Goal: Task Accomplishment & Management: Complete application form

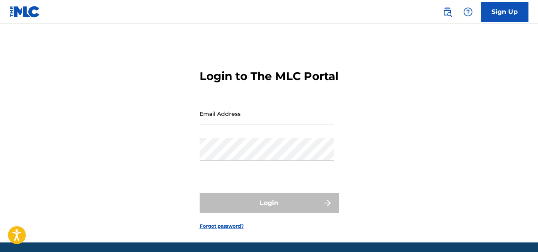
click at [501, 16] on link "Sign Up" at bounding box center [505, 12] width 48 height 20
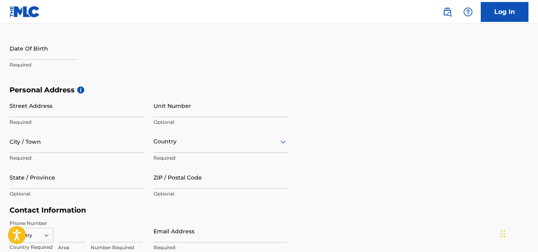
scroll to position [211, 0]
drag, startPoint x: 47, startPoint y: 109, endPoint x: 51, endPoint y: 109, distance: 4.8
click at [47, 109] on input "Street Address" at bounding box center [77, 106] width 134 height 23
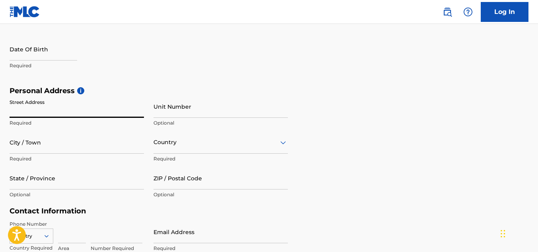
type input "[STREET_ADDRESS][PERSON_NAME]"
type input "[PERSON_NAME]"
type input "[US_STATE][GEOGRAPHIC_DATA]"
type input "[GEOGRAPHIC_DATA]"
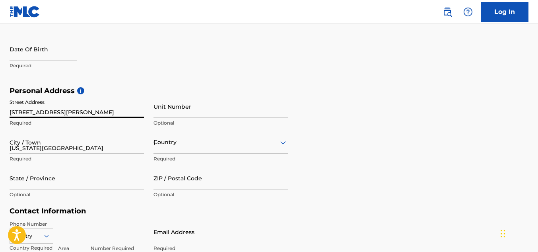
type input "[US_STATE]"
type input "73135"
type input "1"
type input "903"
type input "2794239"
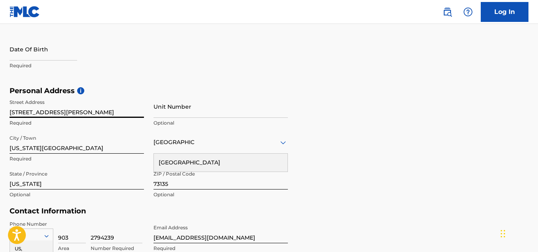
scroll to position [319, 0]
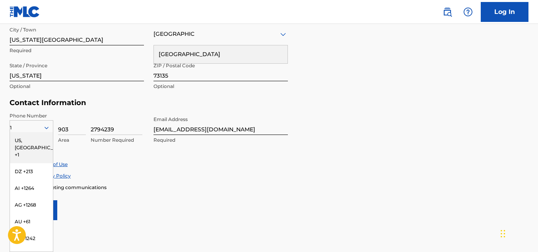
click at [27, 142] on div "US, [GEOGRAPHIC_DATA] +1" at bounding box center [31, 147] width 43 height 31
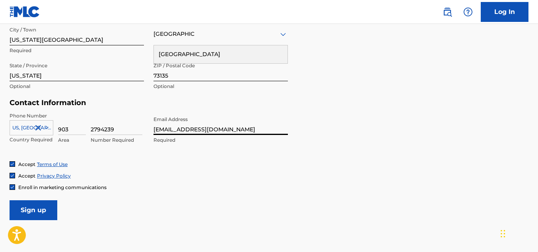
drag, startPoint x: 221, startPoint y: 128, endPoint x: 206, endPoint y: 128, distance: 15.5
click at [206, 128] on input "[EMAIL_ADDRESS][DOMAIN_NAME]" at bounding box center [220, 123] width 134 height 23
type input "[EMAIL_ADDRESS][DOMAIN_NAME]"
click at [205, 151] on div "Phone Number [GEOGRAPHIC_DATA], [GEOGRAPHIC_DATA] +1 Country Required 903 Area …" at bounding box center [149, 136] width 278 height 48
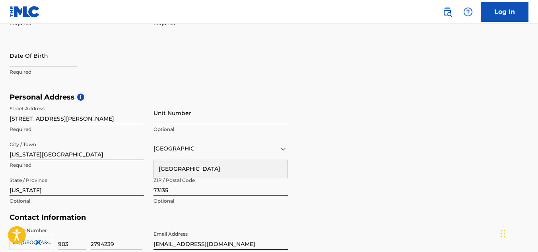
scroll to position [200, 0]
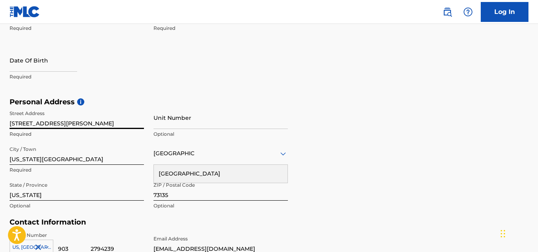
drag, startPoint x: 78, startPoint y: 123, endPoint x: 0, endPoint y: 125, distance: 78.3
click at [0, 125] on div "The MLC uses identity verification before a user is registered to comply with K…" at bounding box center [269, 108] width 538 height 461
type input "[STREET_ADDRESS][US_STATE]"
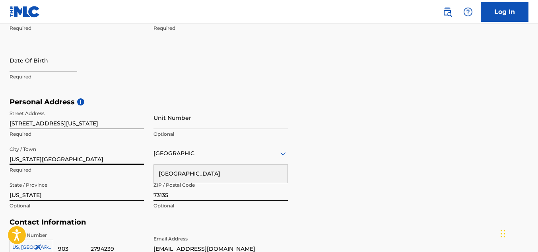
drag, startPoint x: 64, startPoint y: 153, endPoint x: 0, endPoint y: 156, distance: 63.7
click at [0, 156] on div "The MLC uses identity verification before a user is registered to comply with K…" at bounding box center [269, 108] width 538 height 461
type input "Chickasha"
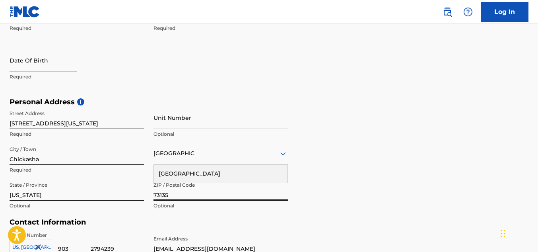
drag, startPoint x: 179, startPoint y: 198, endPoint x: 114, endPoint y: 190, distance: 65.2
click at [110, 192] on div "Street Address [STREET_ADDRESS][US_STATE] Required Unit Number Optional City / …" at bounding box center [149, 159] width 278 height 107
type input "73018"
click at [203, 174] on div "[GEOGRAPHIC_DATA]" at bounding box center [221, 174] width 134 height 18
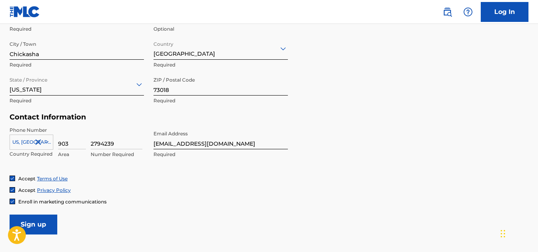
scroll to position [319, 0]
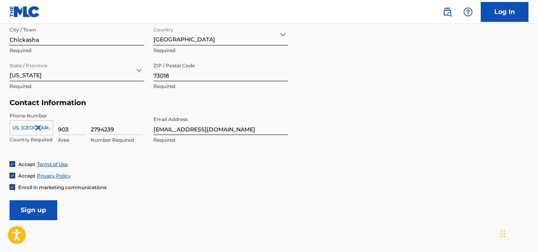
click at [36, 207] on input "Sign up" at bounding box center [34, 210] width 48 height 20
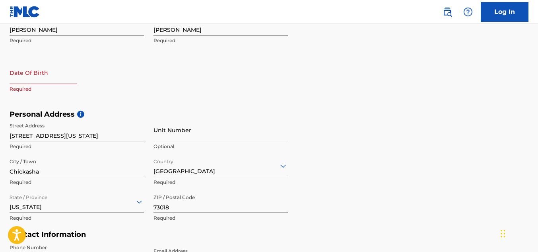
scroll to position [160, 0]
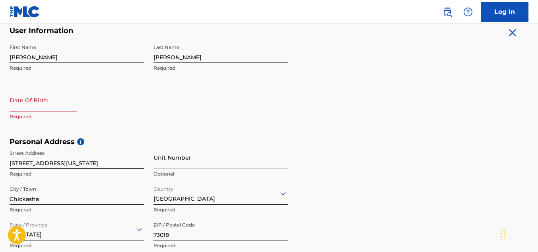
select select "7"
select select "2025"
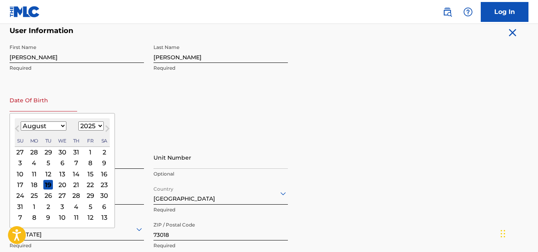
click at [43, 110] on input "text" at bounding box center [44, 100] width 68 height 23
click at [34, 185] on div "18" at bounding box center [34, 185] width 10 height 10
type input "[DATE]"
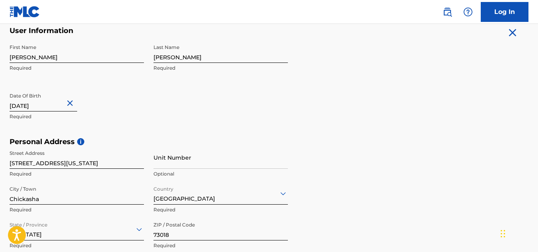
click at [53, 105] on input "[DATE]" at bounding box center [44, 100] width 68 height 23
select select "7"
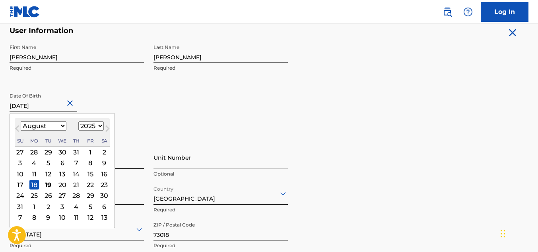
drag, startPoint x: 45, startPoint y: 105, endPoint x: 57, endPoint y: 107, distance: 11.6
click at [57, 107] on input "[DATE]" at bounding box center [44, 100] width 68 height 23
click at [101, 122] on select "1899 1900 1901 1902 1903 1904 1905 1906 1907 1908 1909 1910 1911 1912 1913 1914…" at bounding box center [90, 125] width 25 height 9
select select "1988"
click at [78, 121] on select "1899 1900 1901 1902 1903 1904 1905 1906 1907 1908 1909 1910 1911 1912 1913 1914…" at bounding box center [90, 125] width 25 height 9
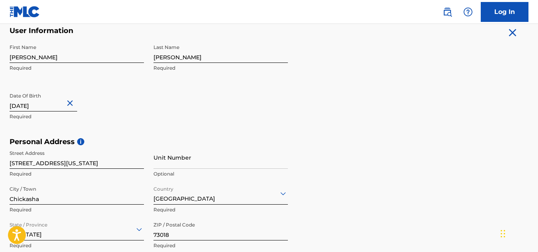
select select "7"
select select "2025"
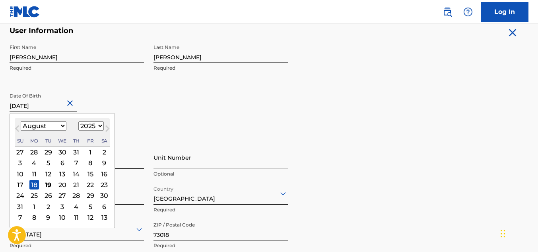
drag, startPoint x: 37, startPoint y: 105, endPoint x: 53, endPoint y: 108, distance: 15.8
click at [53, 108] on input "[DATE]" at bounding box center [44, 100] width 68 height 23
type input "[DATE]"
select select "1988"
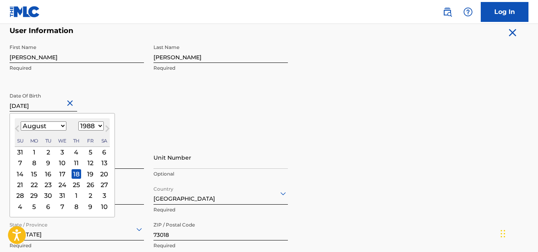
type input "[DATE]"
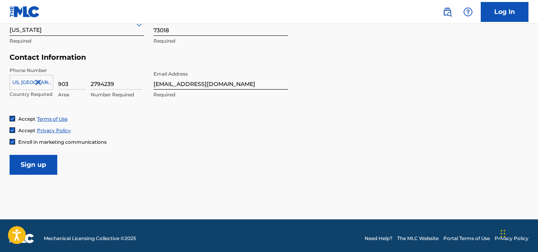
scroll to position [370, 0]
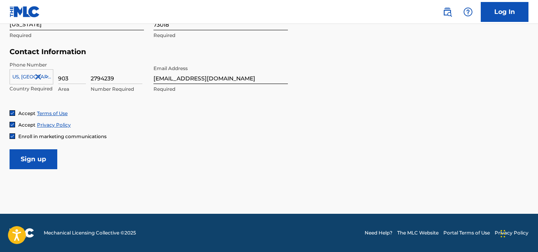
click at [27, 157] on input "Sign up" at bounding box center [34, 159] width 48 height 20
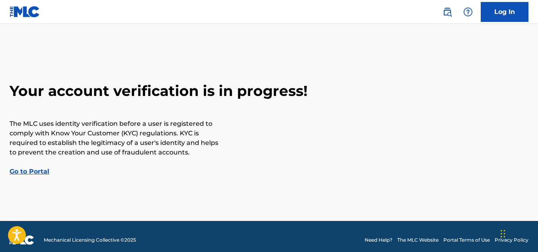
click at [40, 171] on link "Go to Portal" at bounding box center [30, 171] width 40 height 8
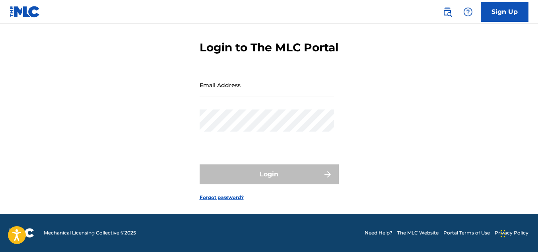
scroll to position [43, 0]
